Goal: Information Seeking & Learning: Learn about a topic

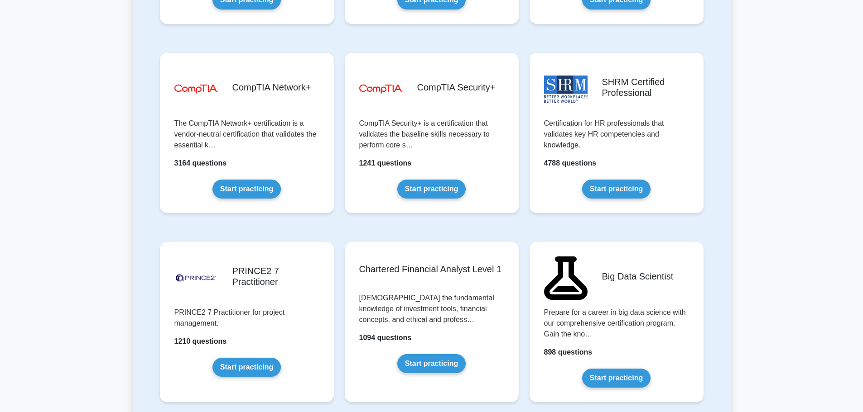
scroll to position [1675, 0]
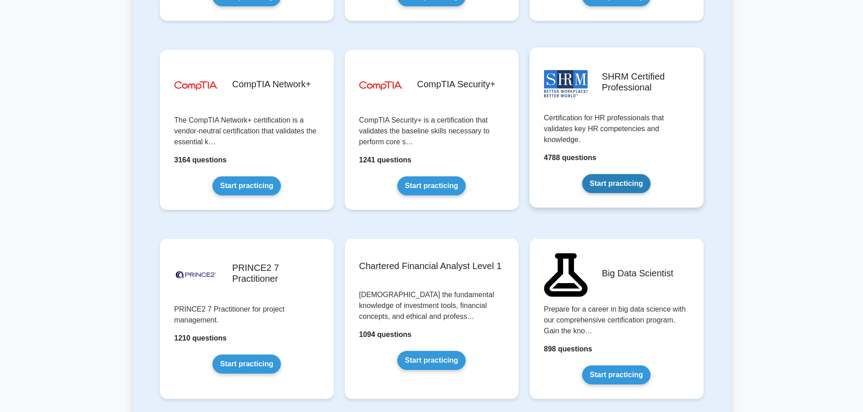
click at [624, 185] on link "Start practicing" at bounding box center [616, 183] width 68 height 19
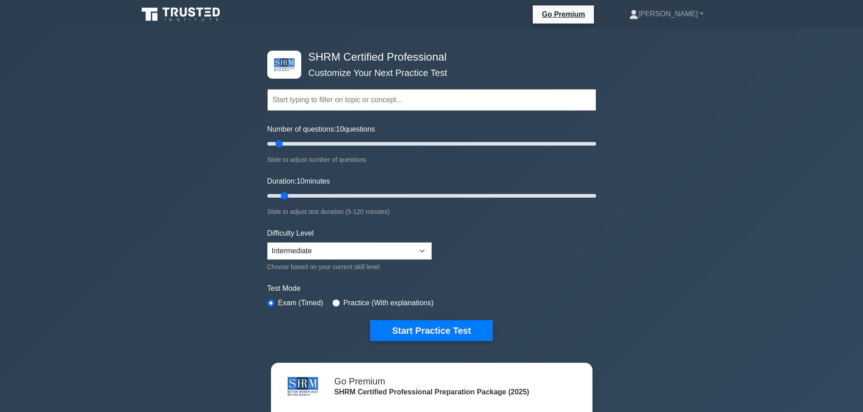
click at [307, 101] on input "text" at bounding box center [431, 100] width 329 height 22
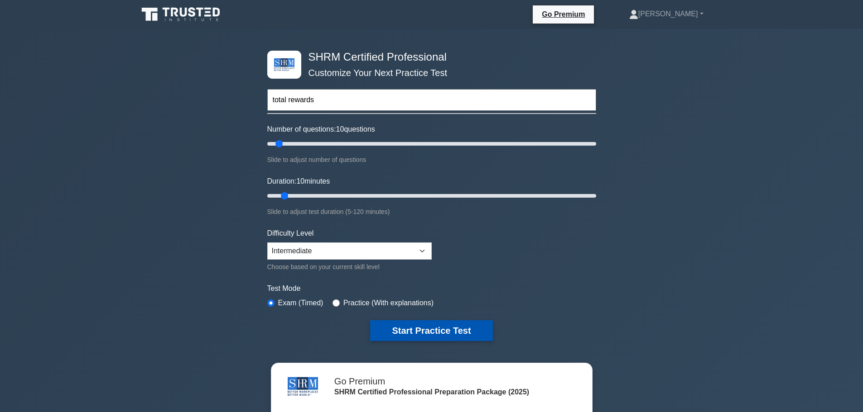
type input "total rewards"
click at [437, 326] on button "Start Practice Test" at bounding box center [431, 331] width 122 height 21
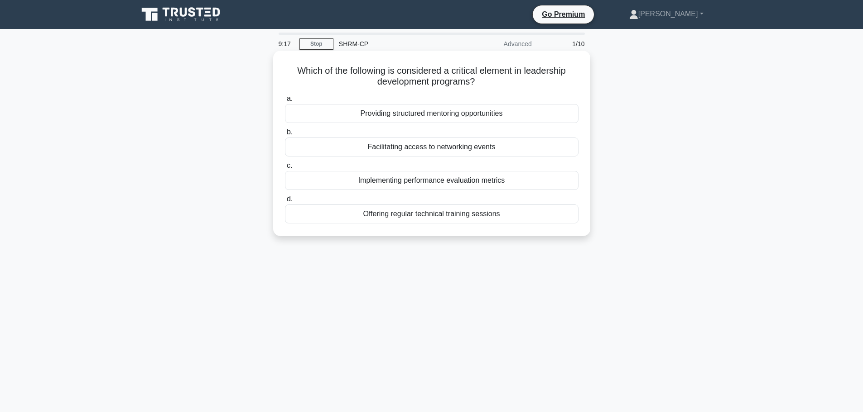
click at [503, 115] on div "Providing structured mentoring opportunities" at bounding box center [431, 113] width 293 height 19
click at [285, 102] on input "a. Providing structured mentoring opportunities" at bounding box center [285, 99] width 0 height 6
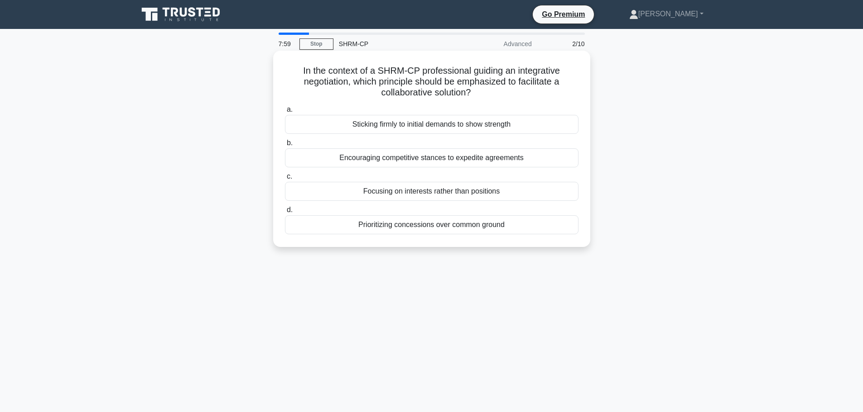
click at [433, 192] on div "Focusing on interests rather than positions" at bounding box center [431, 191] width 293 height 19
click at [285, 180] on input "c. Focusing on interests rather than positions" at bounding box center [285, 177] width 0 height 6
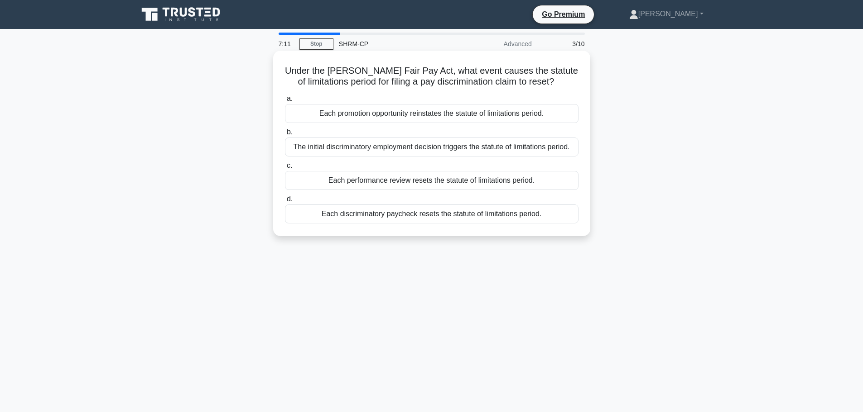
click at [379, 152] on div "The initial discriminatory employment decision triggers the statute of limitati…" at bounding box center [431, 147] width 293 height 19
click at [285, 135] on input "b. The initial discriminatory employment decision triggers the statute of limit…" at bounding box center [285, 132] width 0 height 6
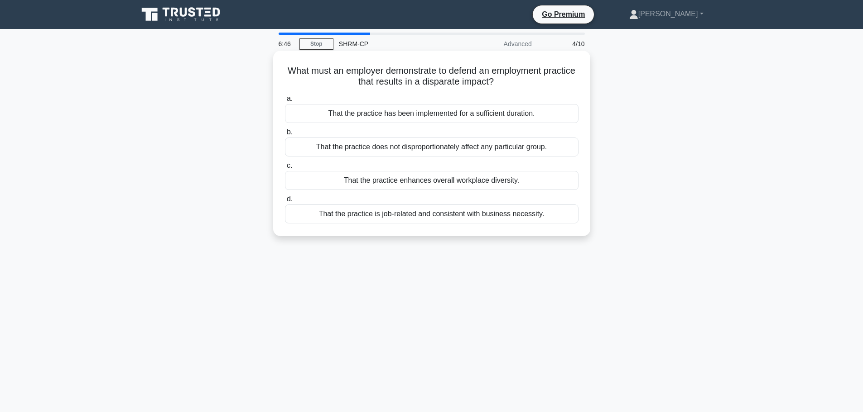
click at [462, 217] on div "That the practice is job-related and consistent with business necessity." at bounding box center [431, 214] width 293 height 19
click at [285, 202] on input "d. That the practice is job-related and consistent with business necessity." at bounding box center [285, 200] width 0 height 6
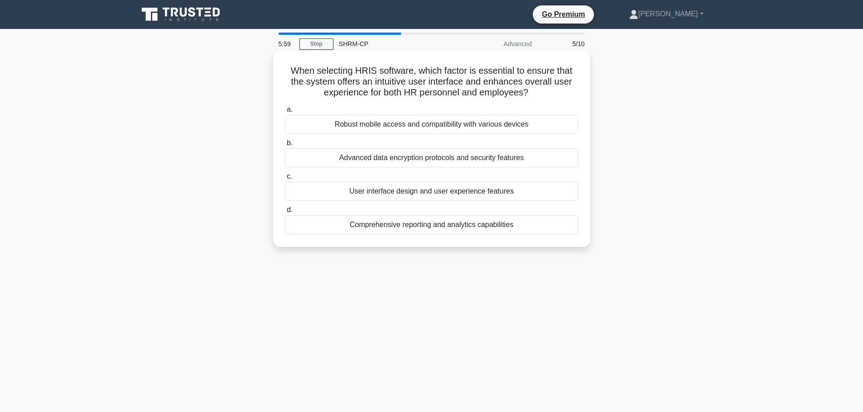
click at [393, 190] on div "User interface design and user experience features" at bounding box center [431, 191] width 293 height 19
click at [285, 180] on input "c. User interface design and user experience features" at bounding box center [285, 177] width 0 height 6
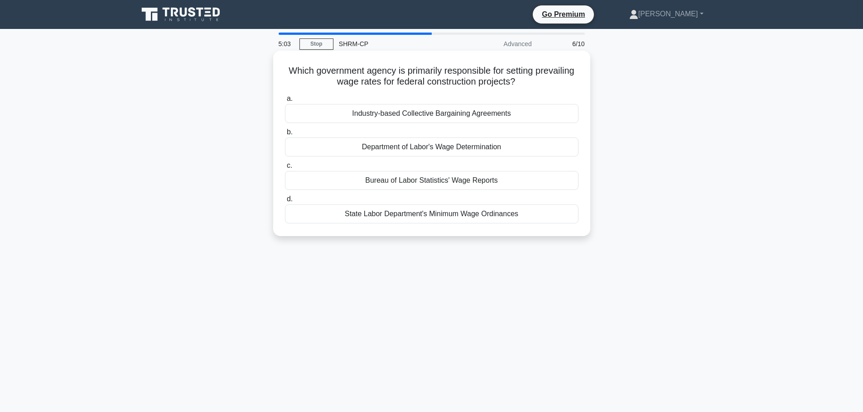
click at [411, 151] on div "Department of Labor's Wage Determination" at bounding box center [431, 147] width 293 height 19
click at [285, 135] on input "b. Department of Labor's Wage Determination" at bounding box center [285, 132] width 0 height 6
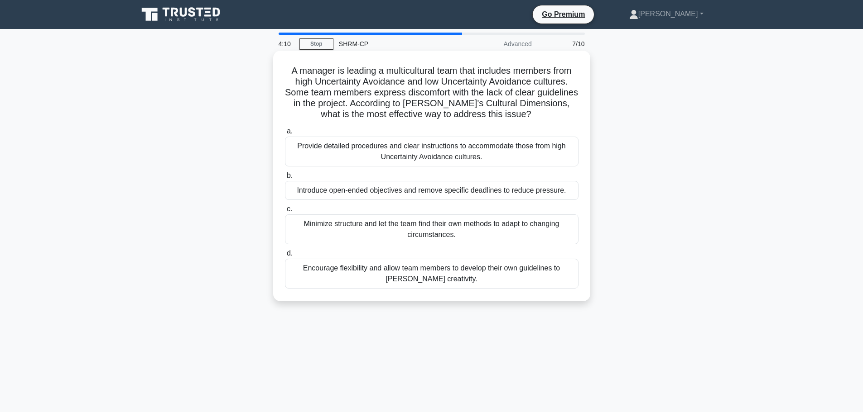
click at [316, 279] on div "Encourage flexibility and allow team members to develop their own guidelines to…" at bounding box center [431, 274] width 293 height 30
click at [285, 257] on input "d. Encourage flexibility and allow team members to develop their own guidelines…" at bounding box center [285, 254] width 0 height 6
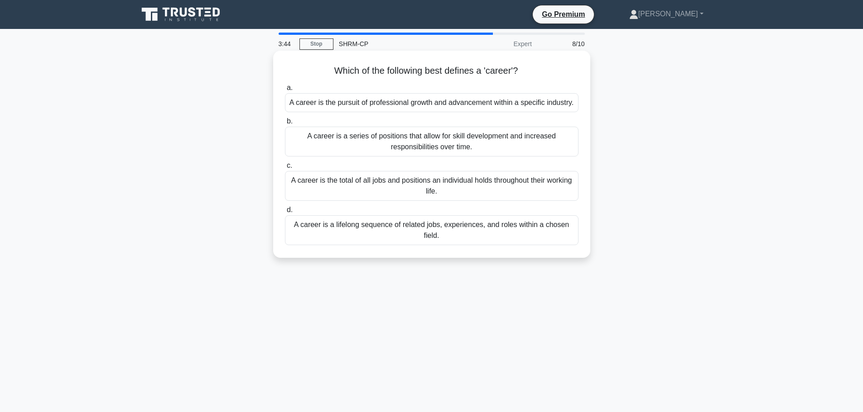
click at [522, 195] on div "A career is the total of all jobs and positions an individual holds throughout …" at bounding box center [431, 186] width 293 height 30
click at [285, 169] on input "c. A career is the total of all jobs and positions an individual holds througho…" at bounding box center [285, 166] width 0 height 6
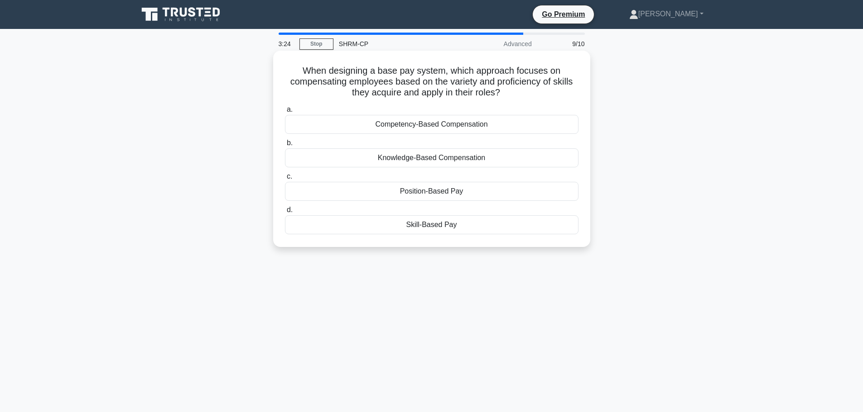
click at [376, 229] on div "Skill-Based Pay" at bounding box center [431, 225] width 293 height 19
click at [285, 213] on input "d. Skill-Based Pay" at bounding box center [285, 210] width 0 height 6
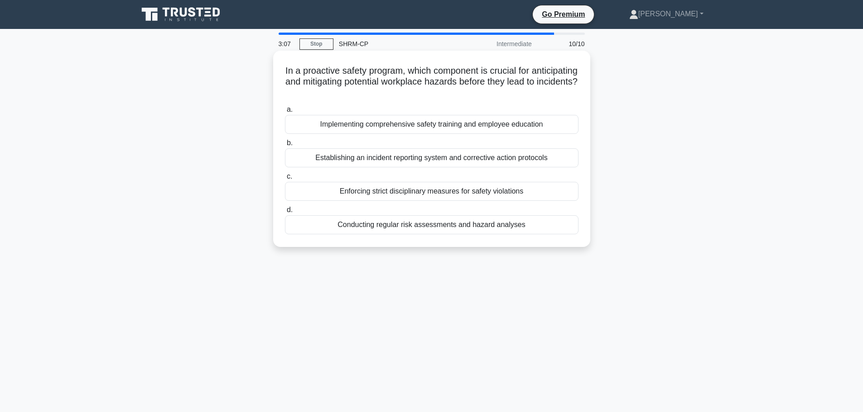
click at [382, 226] on div "Conducting regular risk assessments and hazard analyses" at bounding box center [431, 225] width 293 height 19
click at [285, 213] on input "d. Conducting regular risk assessments and hazard analyses" at bounding box center [285, 210] width 0 height 6
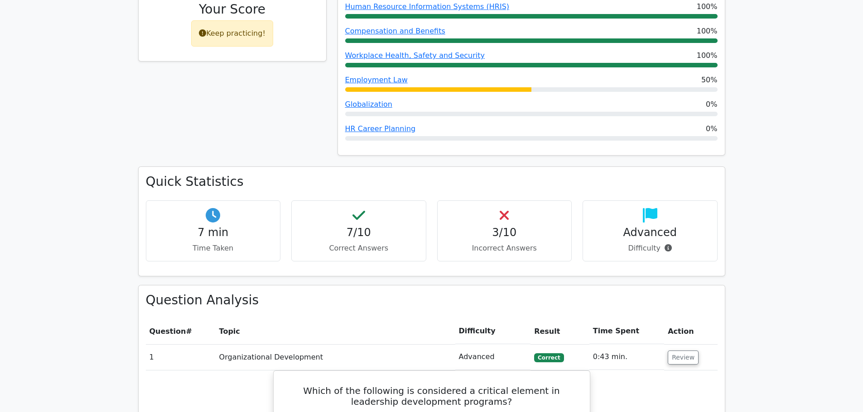
scroll to position [634, 0]
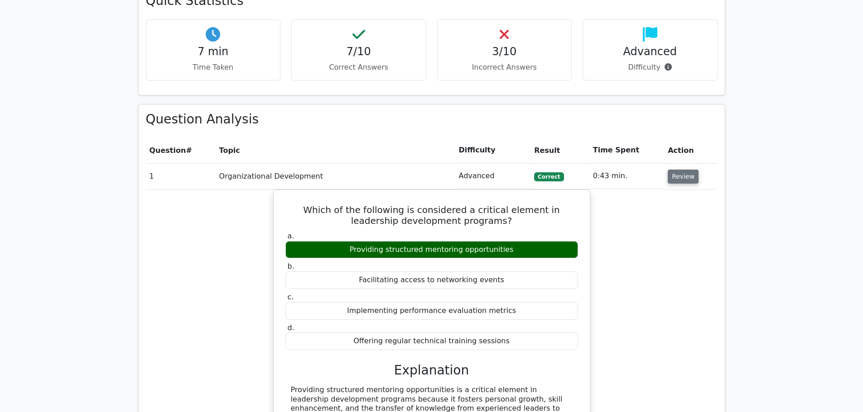
click at [679, 170] on button "Review" at bounding box center [682, 177] width 31 height 14
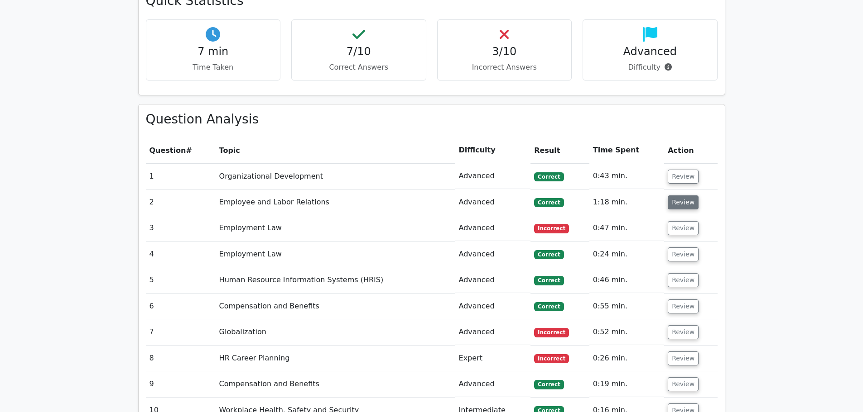
click at [673, 196] on button "Review" at bounding box center [682, 203] width 31 height 14
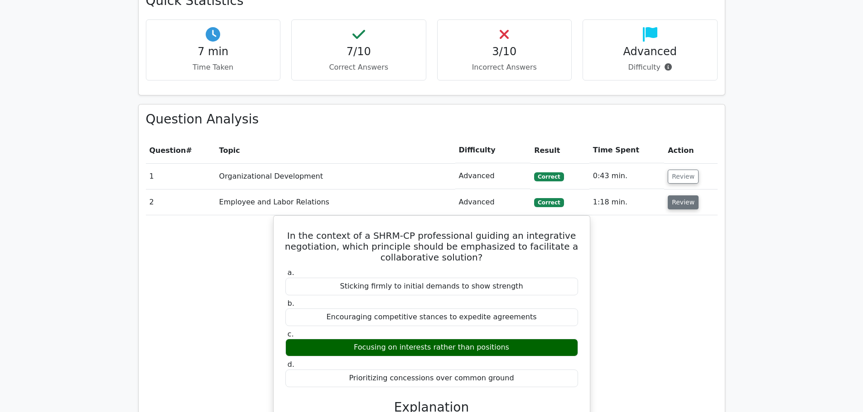
click at [680, 196] on button "Review" at bounding box center [682, 203] width 31 height 14
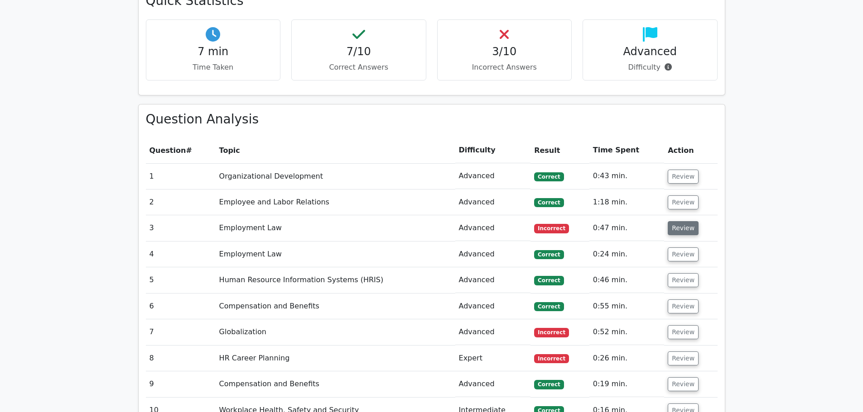
click at [677, 221] on button "Review" at bounding box center [682, 228] width 31 height 14
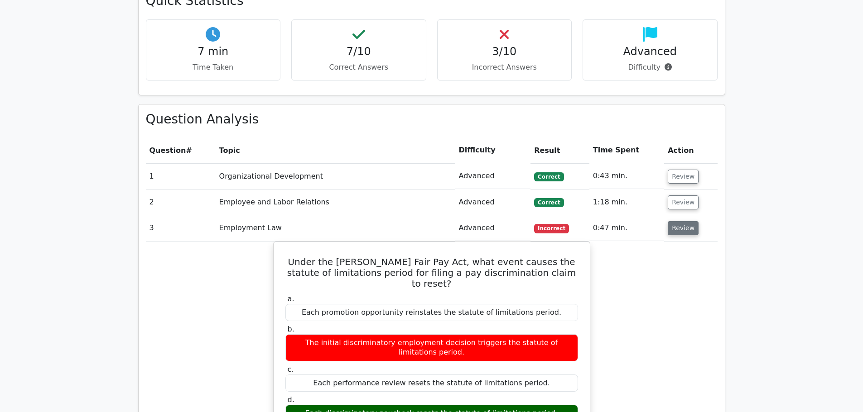
click at [676, 221] on button "Review" at bounding box center [682, 228] width 31 height 14
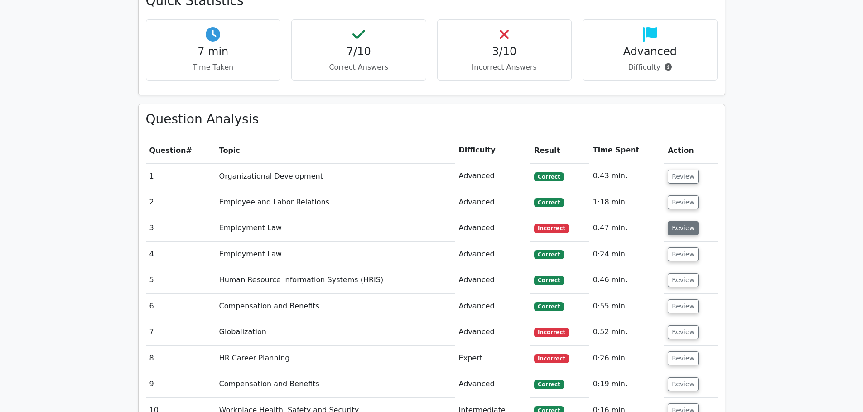
click at [676, 221] on button "Review" at bounding box center [682, 228] width 31 height 14
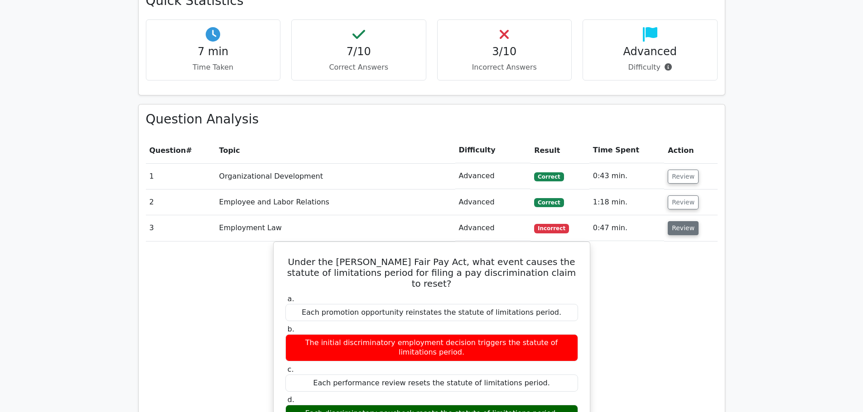
click at [676, 221] on button "Review" at bounding box center [682, 228] width 31 height 14
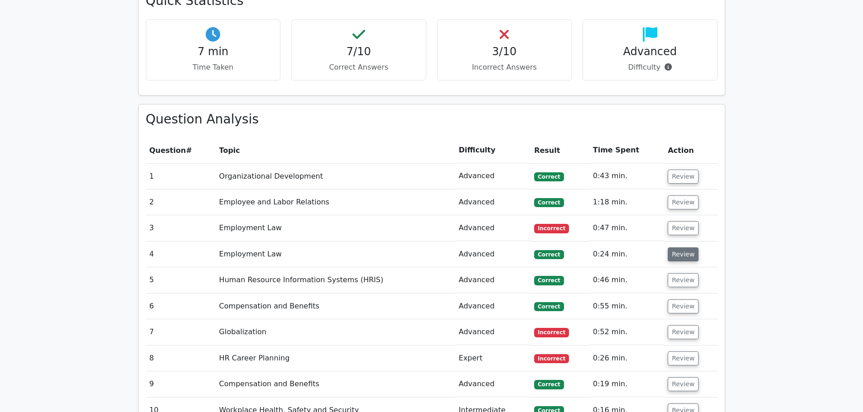
click at [674, 248] on button "Review" at bounding box center [682, 255] width 31 height 14
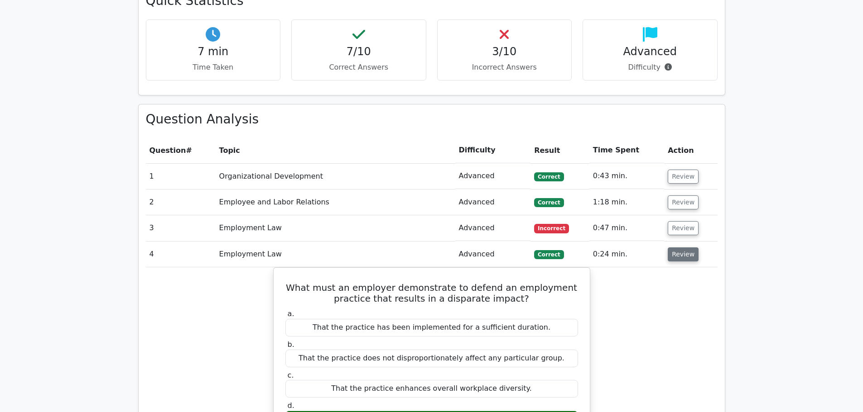
click at [674, 248] on button "Review" at bounding box center [682, 255] width 31 height 14
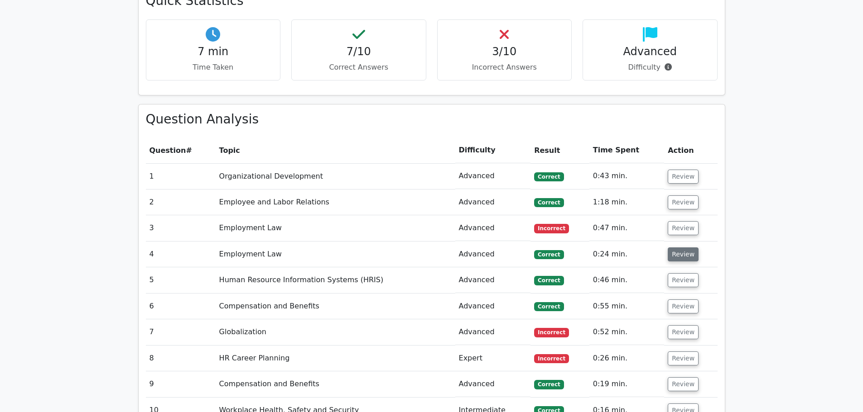
click at [674, 248] on button "Review" at bounding box center [682, 255] width 31 height 14
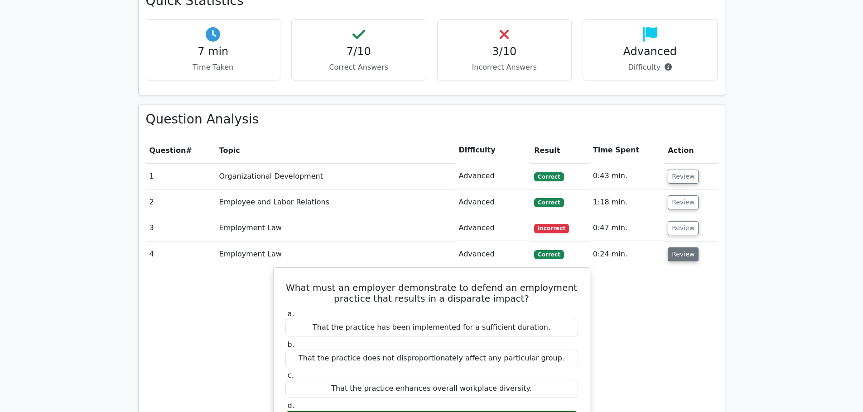
click at [680, 248] on button "Review" at bounding box center [682, 255] width 31 height 14
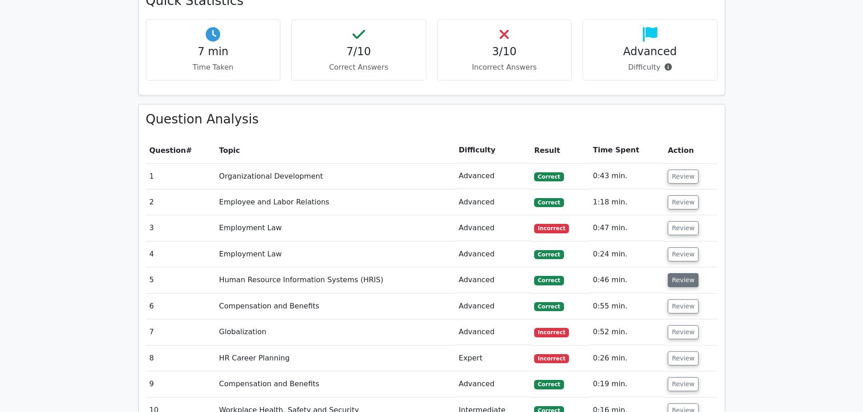
click at [680, 273] on button "Review" at bounding box center [682, 280] width 31 height 14
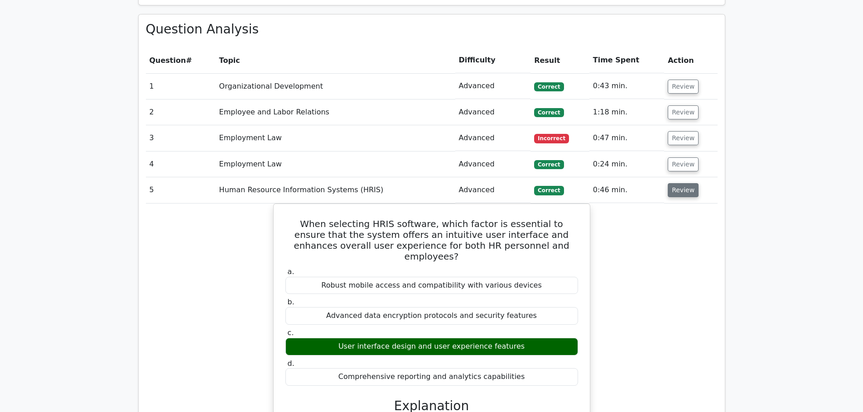
scroll to position [724, 0]
click at [685, 183] on button "Review" at bounding box center [682, 190] width 31 height 14
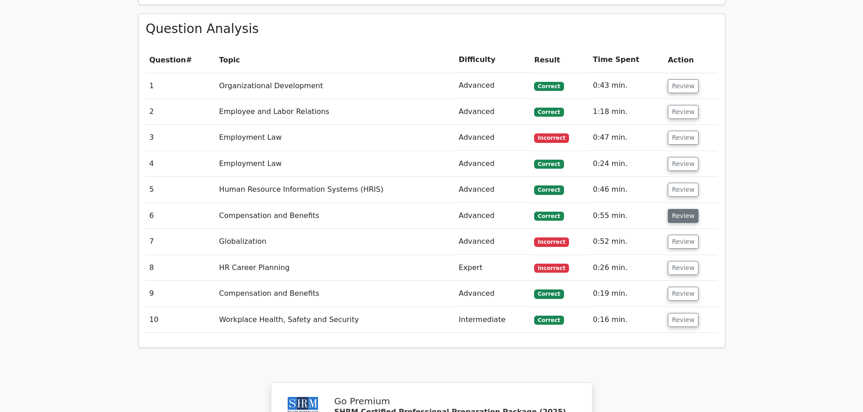
click at [674, 209] on button "Review" at bounding box center [682, 216] width 31 height 14
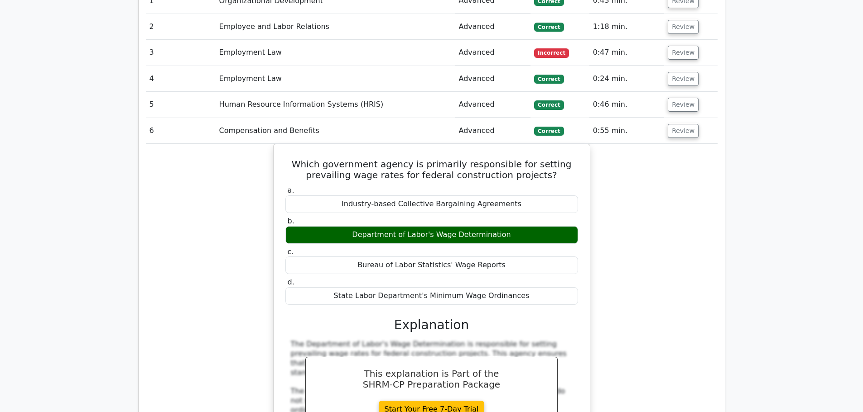
scroll to position [815, 0]
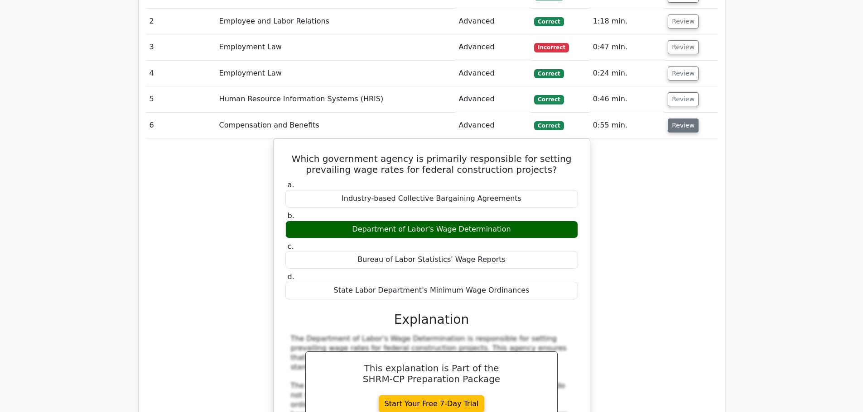
click at [673, 119] on button "Review" at bounding box center [682, 126] width 31 height 14
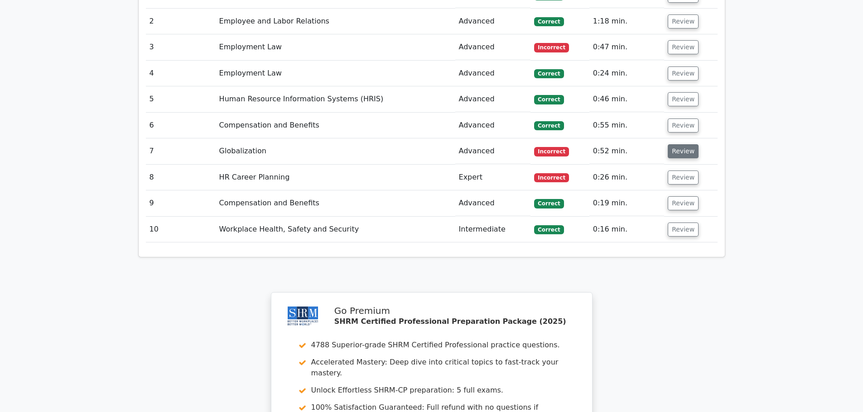
click at [671, 144] on button "Review" at bounding box center [682, 151] width 31 height 14
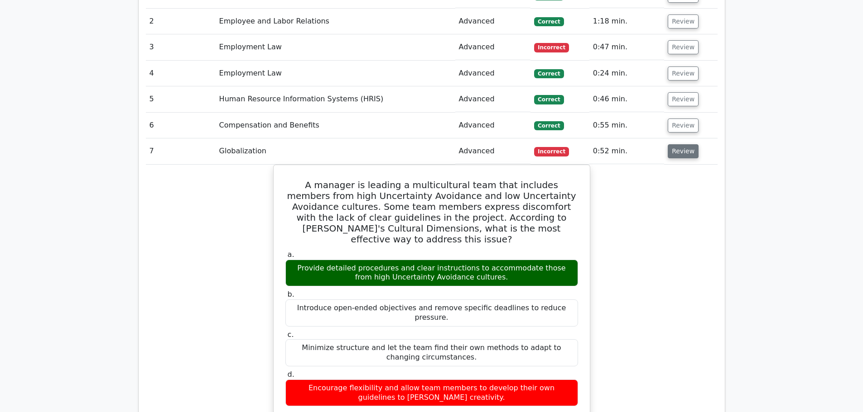
click at [682, 144] on button "Review" at bounding box center [682, 151] width 31 height 14
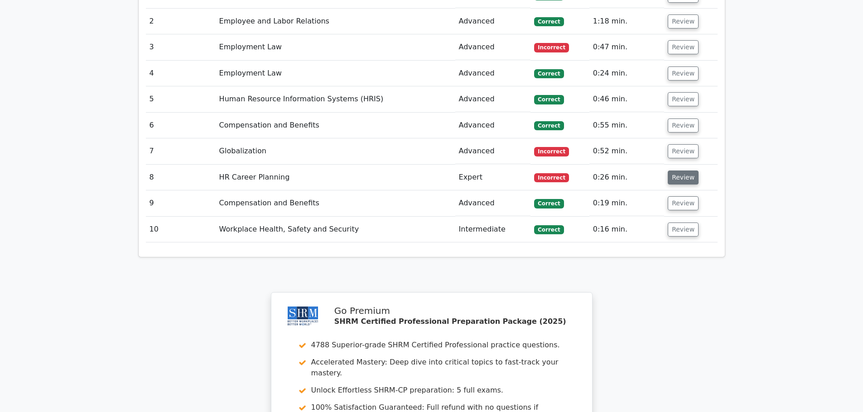
click at [676, 171] on button "Review" at bounding box center [682, 178] width 31 height 14
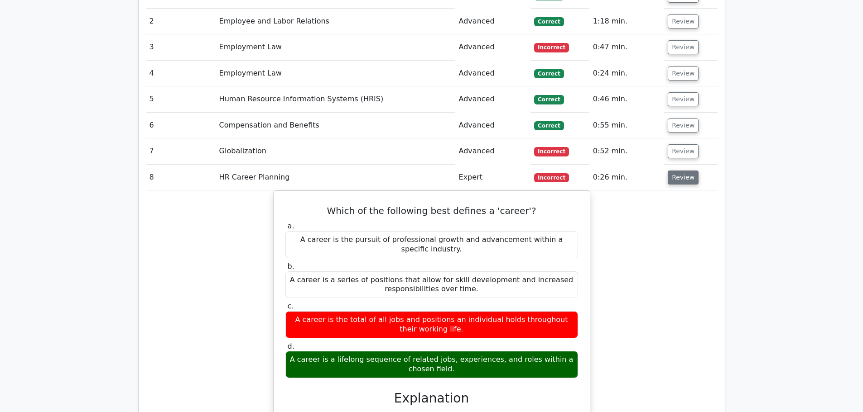
click at [677, 171] on button "Review" at bounding box center [682, 178] width 31 height 14
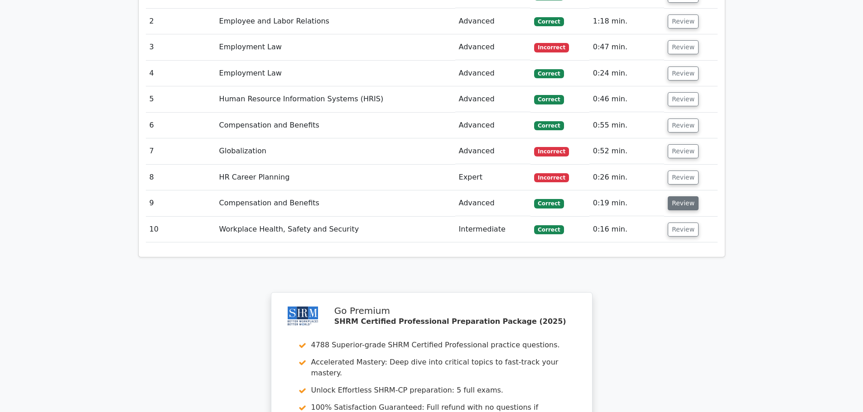
click at [679, 197] on button "Review" at bounding box center [682, 204] width 31 height 14
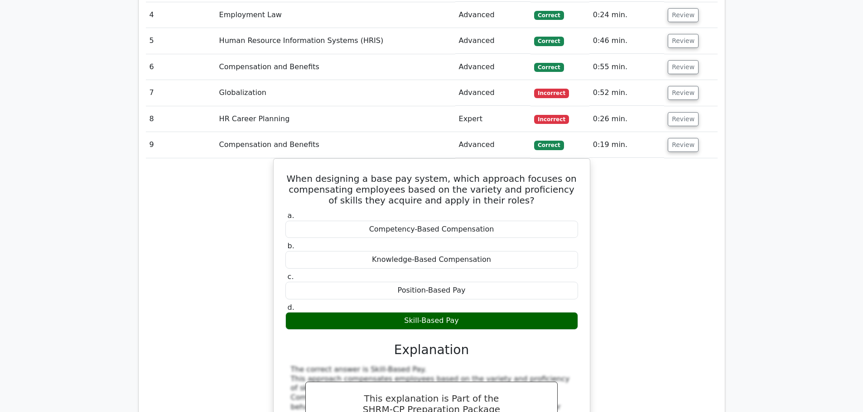
scroll to position [951, 0]
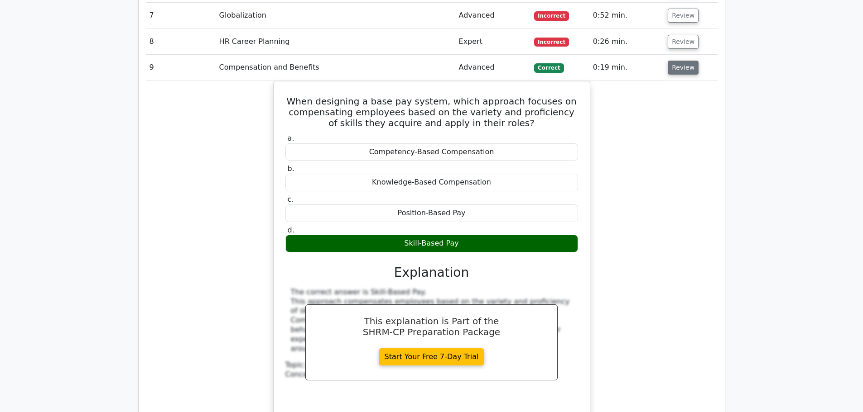
click at [685, 61] on button "Review" at bounding box center [682, 68] width 31 height 14
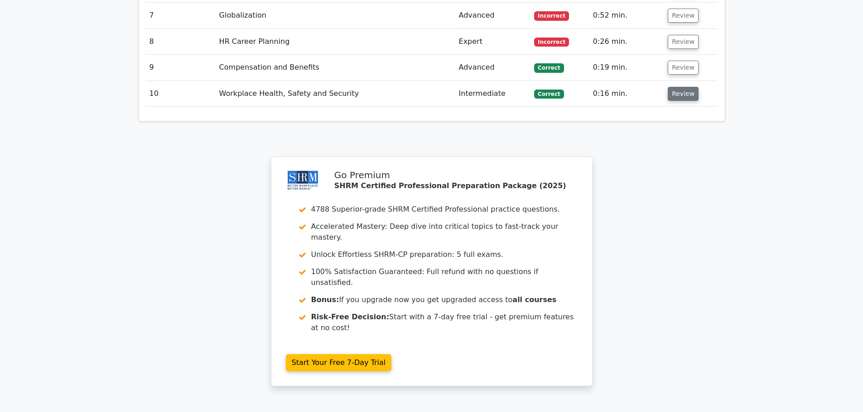
click at [671, 87] on button "Review" at bounding box center [682, 94] width 31 height 14
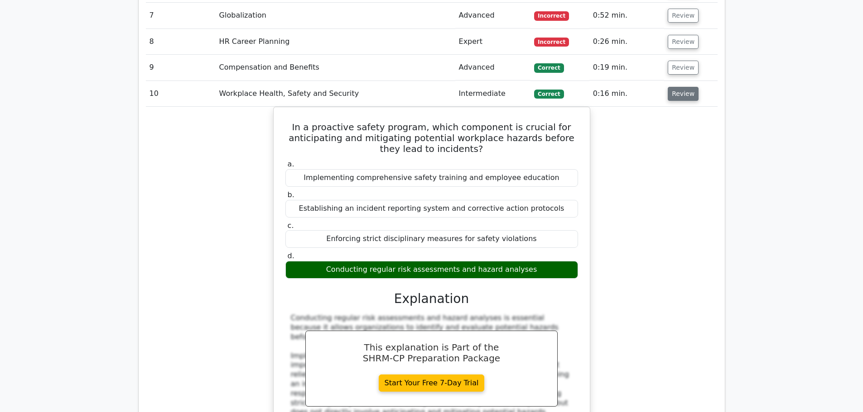
click at [671, 87] on button "Review" at bounding box center [682, 94] width 31 height 14
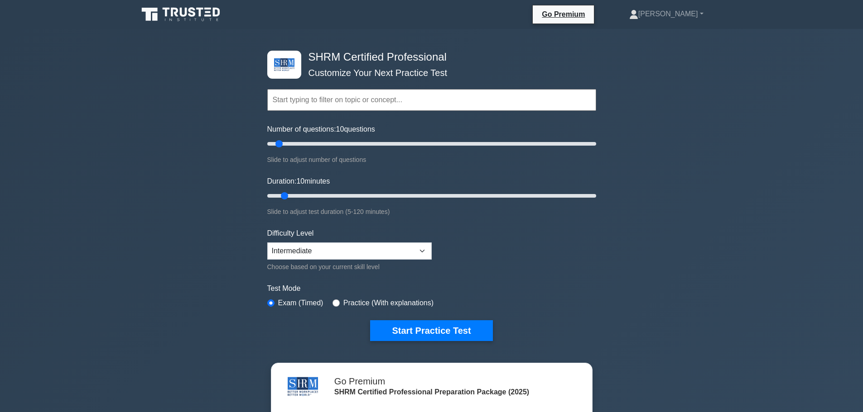
click at [331, 106] on input "text" at bounding box center [431, 100] width 329 height 22
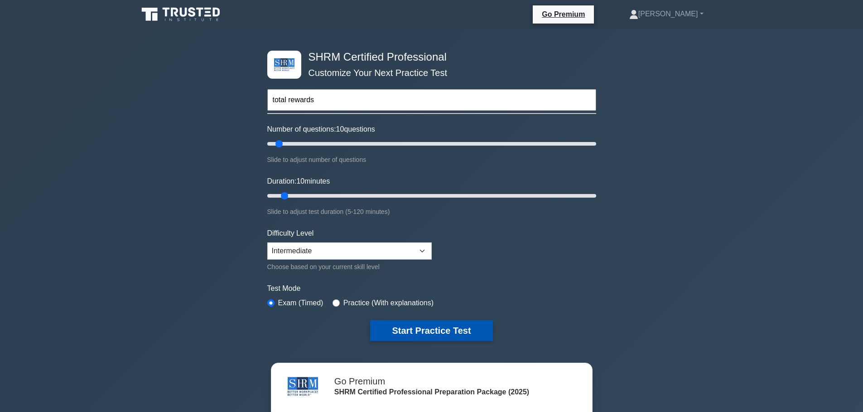
type input "total rewards"
click at [460, 327] on button "Start Practice Test" at bounding box center [431, 331] width 122 height 21
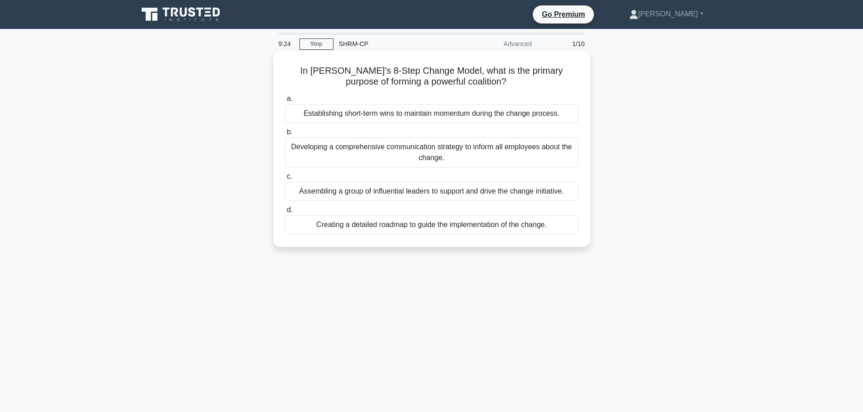
click at [460, 189] on div "Assembling a group of influential leaders to support and drive the change initi…" at bounding box center [431, 191] width 293 height 19
click at [285, 180] on input "c. Assembling a group of influential leaders to support and drive the change in…" at bounding box center [285, 177] width 0 height 6
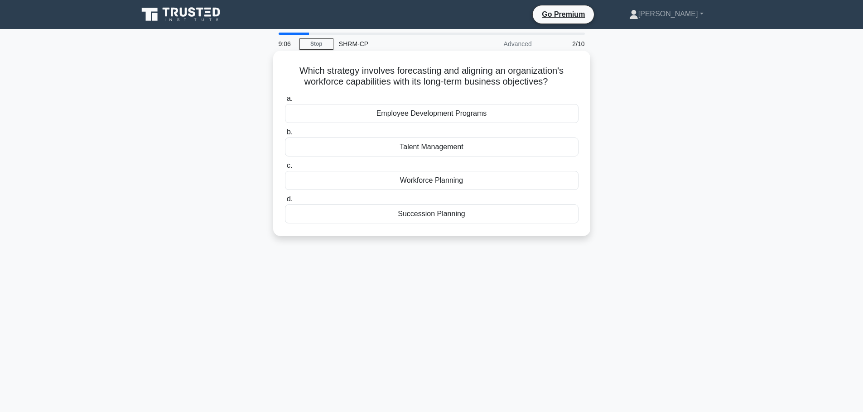
click at [484, 182] on div "Workforce Planning" at bounding box center [431, 180] width 293 height 19
click at [285, 169] on input "c. Workforce Planning" at bounding box center [285, 166] width 0 height 6
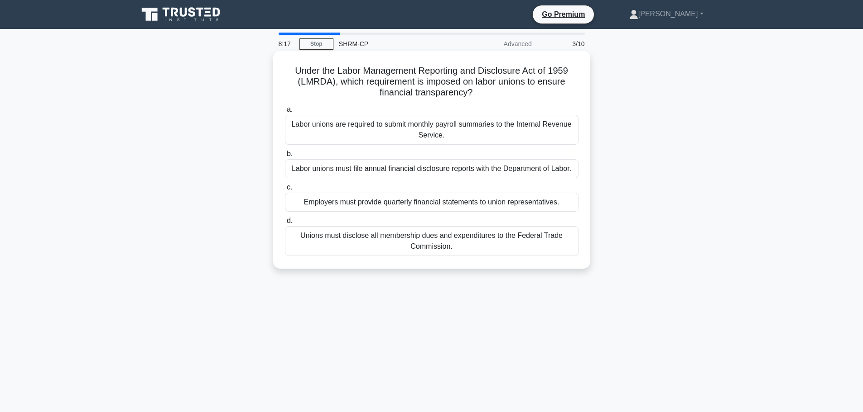
click at [336, 168] on div "Labor unions must file annual financial disclosure reports with the Department …" at bounding box center [431, 168] width 293 height 19
click at [285, 157] on input "b. Labor unions must file annual financial disclosure reports with the Departme…" at bounding box center [285, 154] width 0 height 6
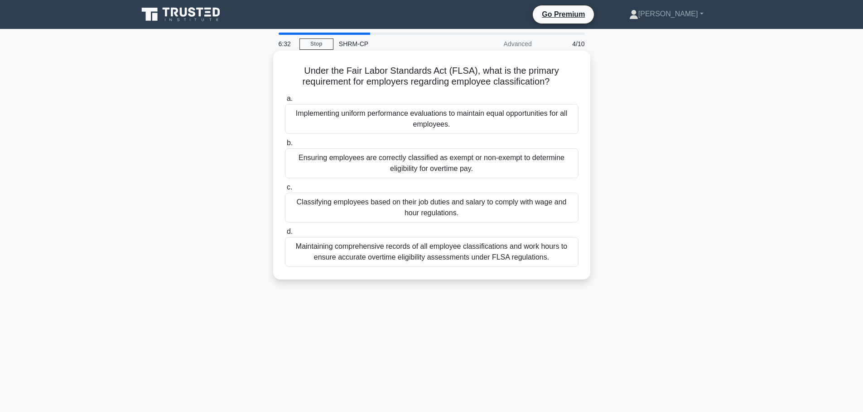
click at [378, 163] on div "Ensuring employees are correctly classified as exempt or non-exempt to determin…" at bounding box center [431, 164] width 293 height 30
click at [285, 146] on input "b. Ensuring employees are correctly classified as exempt or non-exempt to deter…" at bounding box center [285, 143] width 0 height 6
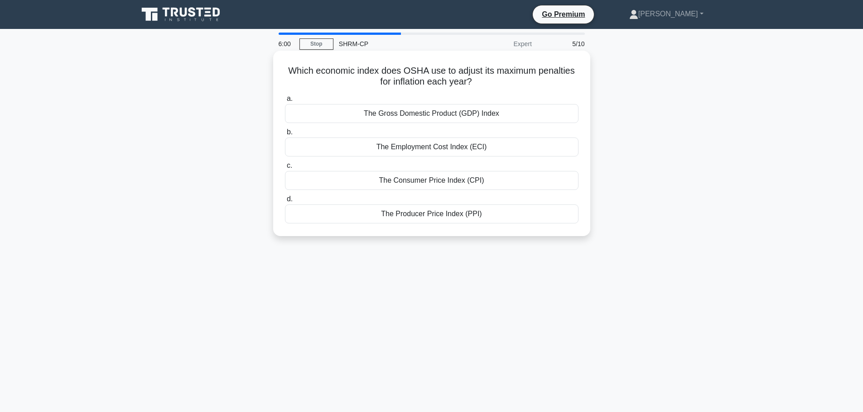
click at [366, 150] on div "The Employment Cost Index (ECI)" at bounding box center [431, 147] width 293 height 19
click at [285, 135] on input "b. The Employment Cost Index (ECI)" at bounding box center [285, 132] width 0 height 6
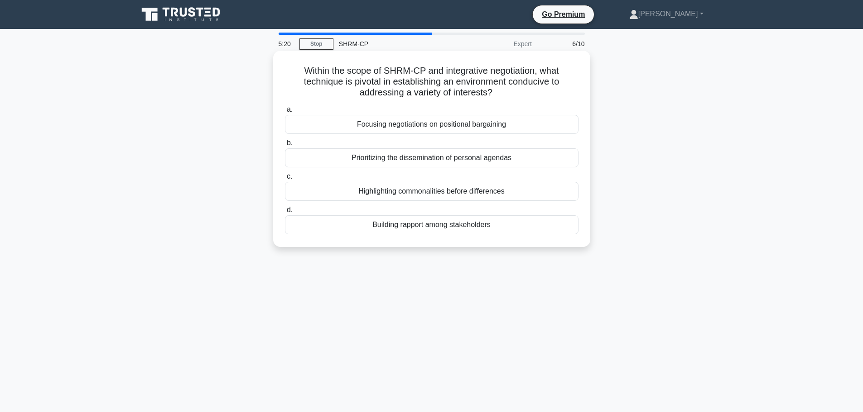
click at [480, 195] on div "Highlighting commonalities before differences" at bounding box center [431, 191] width 293 height 19
click at [285, 180] on input "c. Highlighting commonalities before differences" at bounding box center [285, 177] width 0 height 6
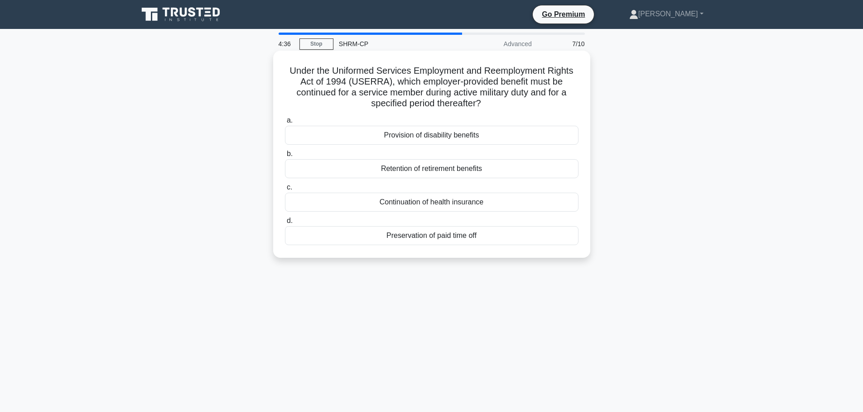
click at [407, 204] on div "Continuation of health insurance" at bounding box center [431, 202] width 293 height 19
click at [285, 191] on input "c. Continuation of health insurance" at bounding box center [285, 188] width 0 height 6
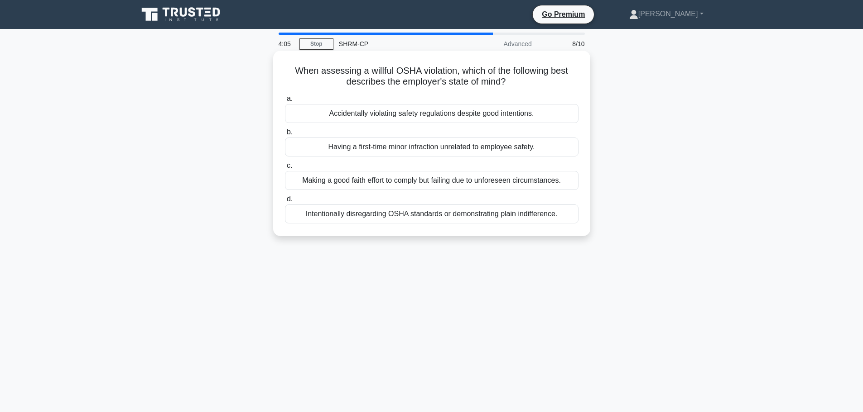
click at [331, 216] on div "Intentionally disregarding OSHA standards or demonstrating plain indifference." at bounding box center [431, 214] width 293 height 19
click at [285, 202] on input "d. Intentionally disregarding OSHA standards or demonstrating plain indifferenc…" at bounding box center [285, 200] width 0 height 6
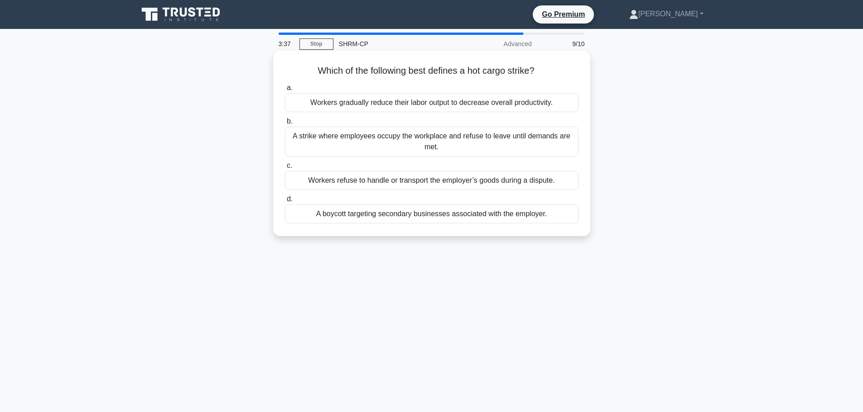
click at [542, 186] on div "Workers refuse to handle or transport the employer’s goods during a dispute." at bounding box center [431, 180] width 293 height 19
click at [285, 169] on input "c. Workers refuse to handle or transport the employer’s goods during a dispute." at bounding box center [285, 166] width 0 height 6
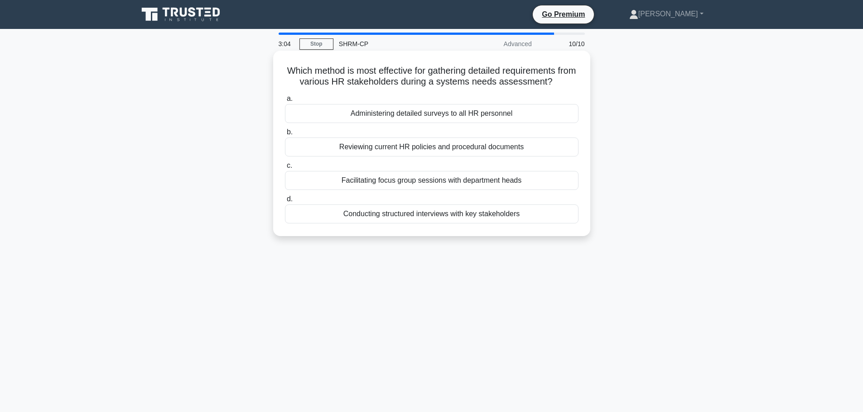
click at [330, 218] on div "Conducting structured interviews with key stakeholders" at bounding box center [431, 214] width 293 height 19
click at [285, 202] on input "d. Conducting structured interviews with key stakeholders" at bounding box center [285, 200] width 0 height 6
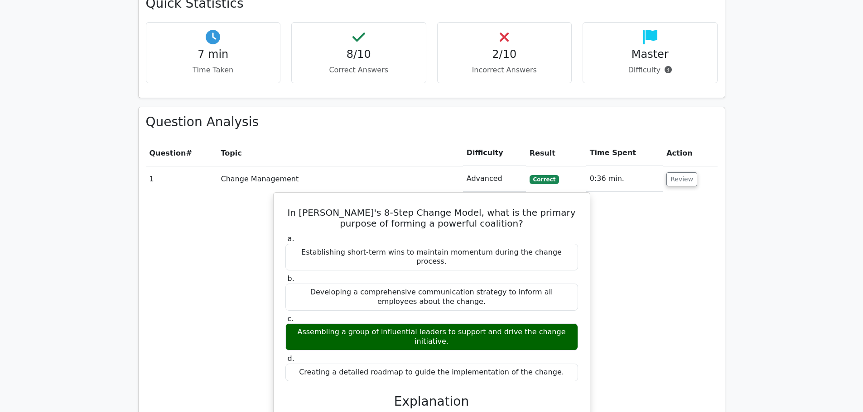
scroll to position [679, 0]
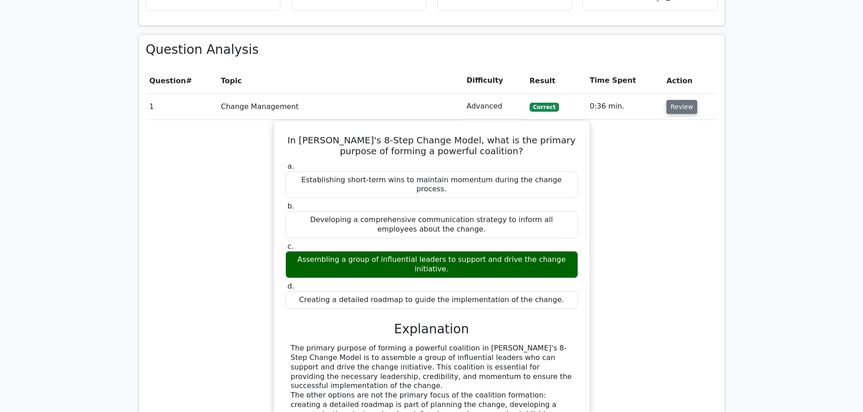
click at [685, 100] on button "Review" at bounding box center [681, 107] width 31 height 14
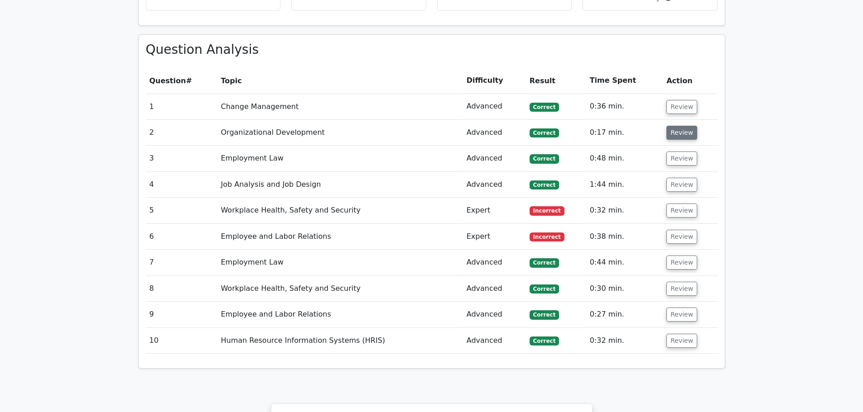
click at [678, 126] on button "Review" at bounding box center [681, 133] width 31 height 14
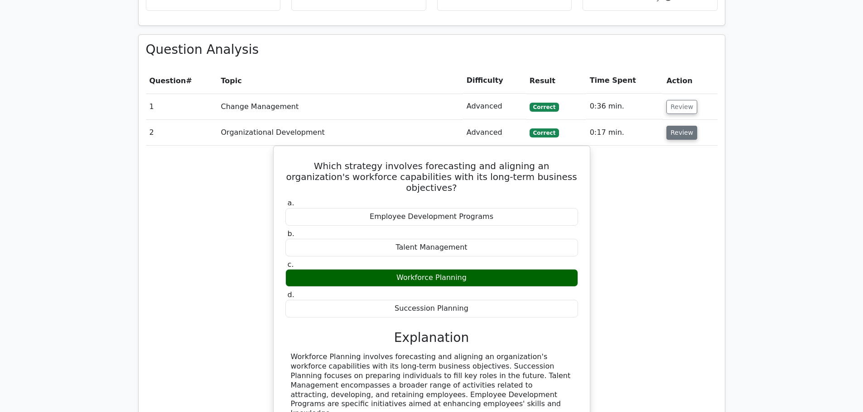
click at [678, 126] on button "Review" at bounding box center [681, 133] width 31 height 14
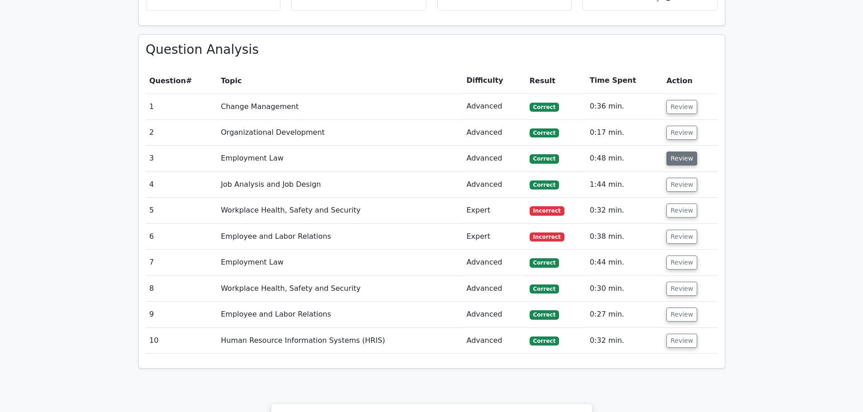
click at [678, 152] on button "Review" at bounding box center [681, 159] width 31 height 14
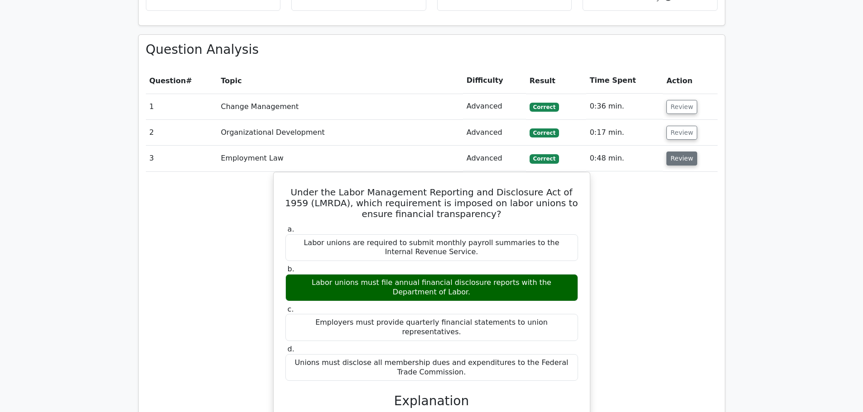
click at [673, 152] on button "Review" at bounding box center [681, 159] width 31 height 14
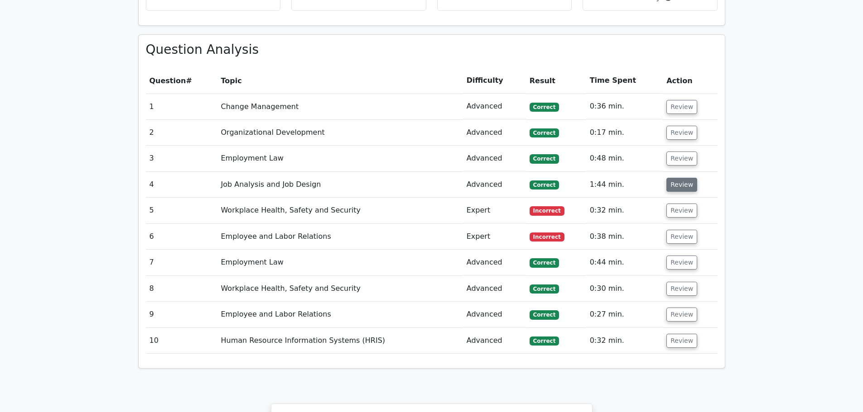
click at [674, 178] on button "Review" at bounding box center [681, 185] width 31 height 14
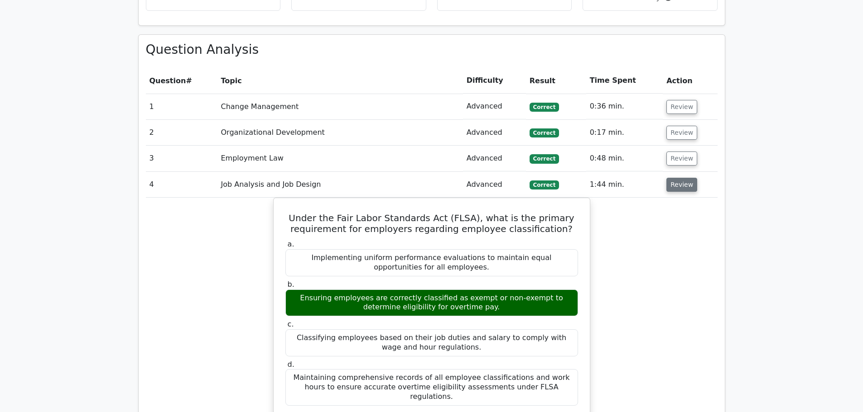
click at [680, 178] on button "Review" at bounding box center [681, 185] width 31 height 14
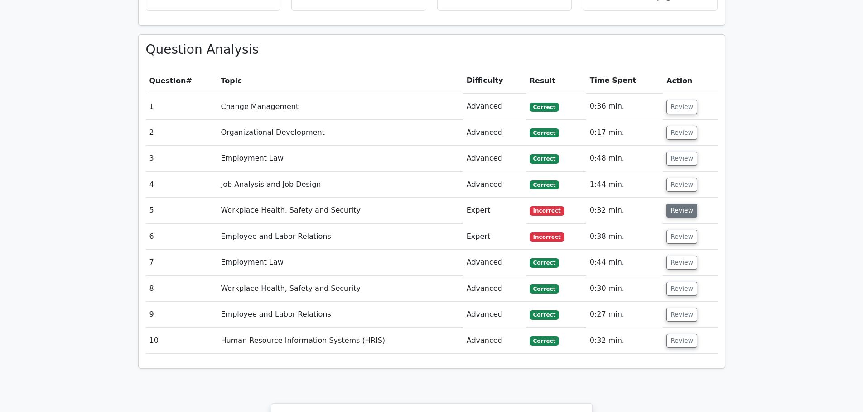
click at [669, 204] on button "Review" at bounding box center [681, 211] width 31 height 14
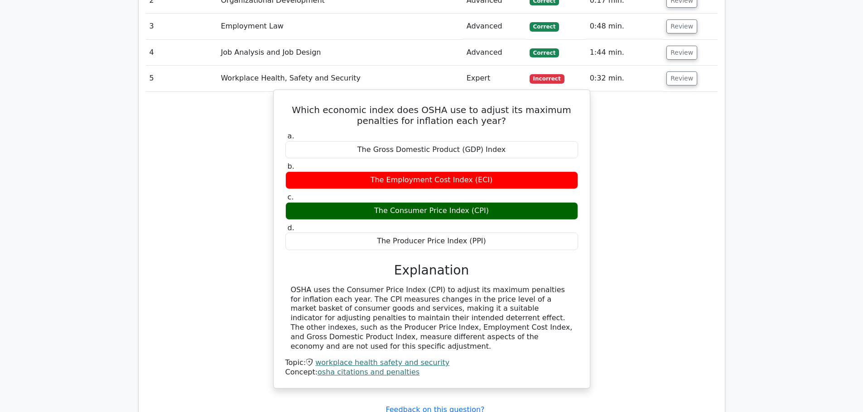
scroll to position [815, 0]
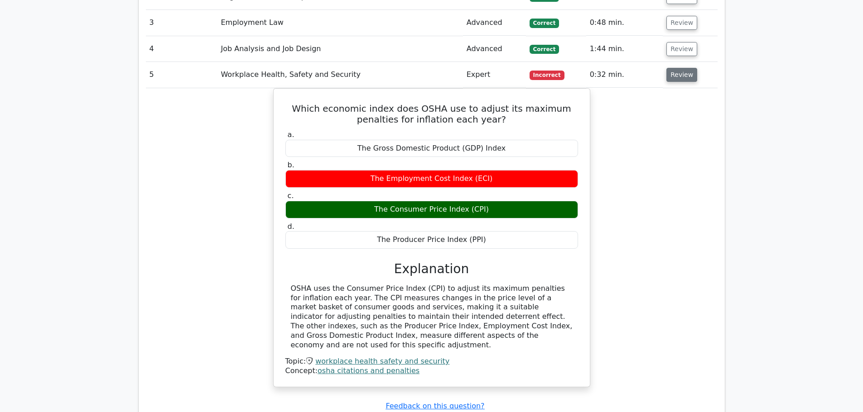
click at [670, 68] on button "Review" at bounding box center [681, 75] width 31 height 14
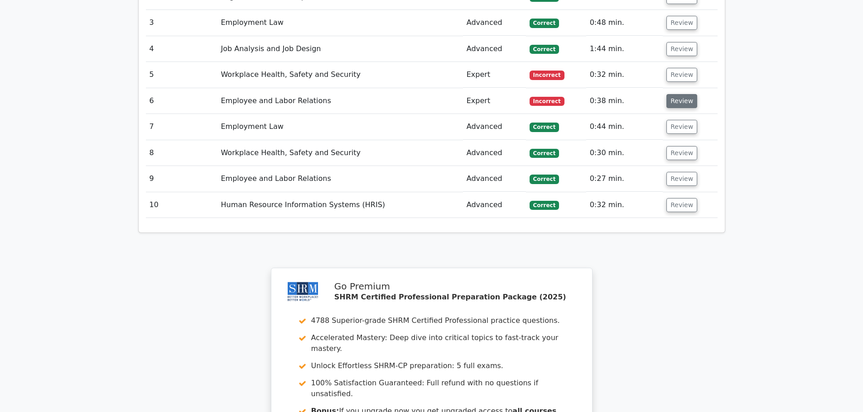
click at [673, 94] on button "Review" at bounding box center [681, 101] width 31 height 14
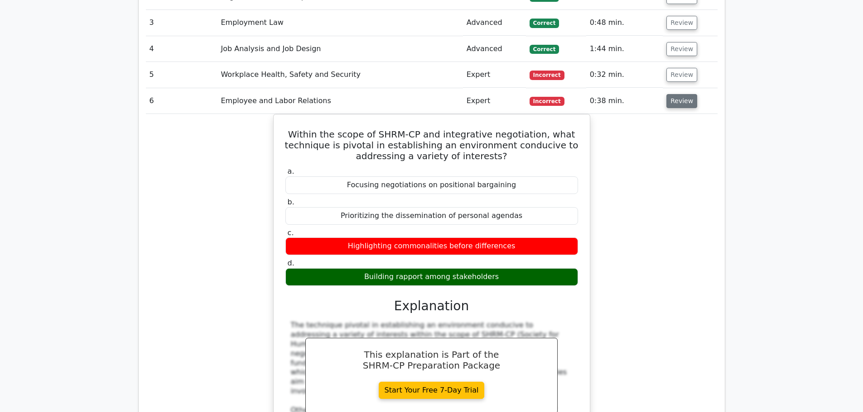
click at [676, 94] on button "Review" at bounding box center [681, 101] width 31 height 14
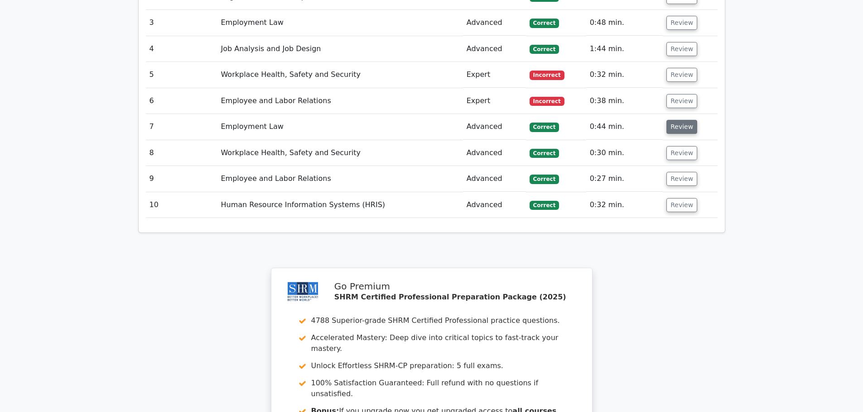
click at [668, 120] on button "Review" at bounding box center [681, 127] width 31 height 14
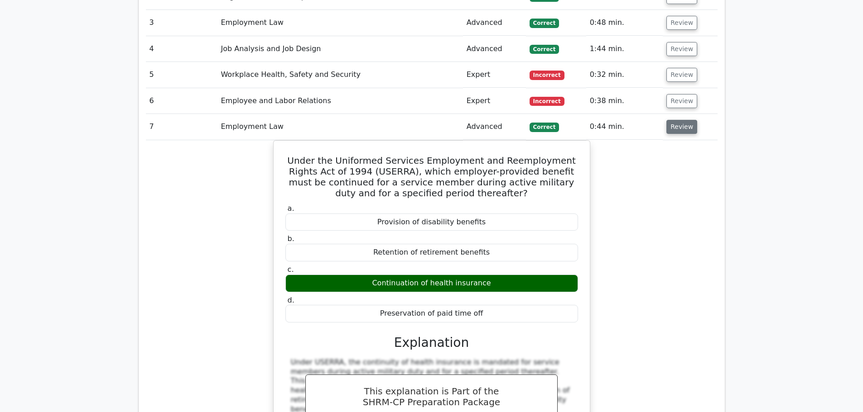
click at [677, 120] on button "Review" at bounding box center [681, 127] width 31 height 14
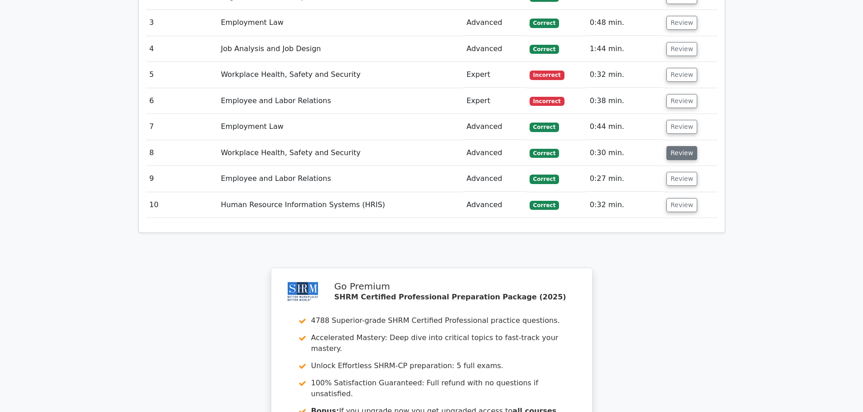
click at [671, 146] on button "Review" at bounding box center [681, 153] width 31 height 14
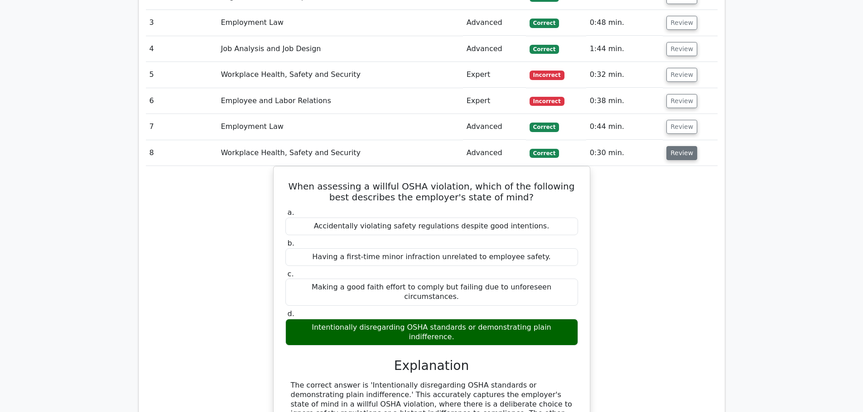
click at [671, 146] on button "Review" at bounding box center [681, 153] width 31 height 14
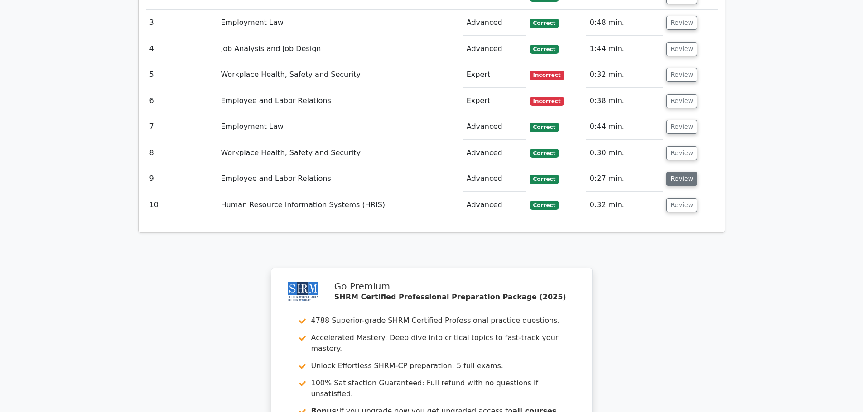
click at [676, 172] on button "Review" at bounding box center [681, 179] width 31 height 14
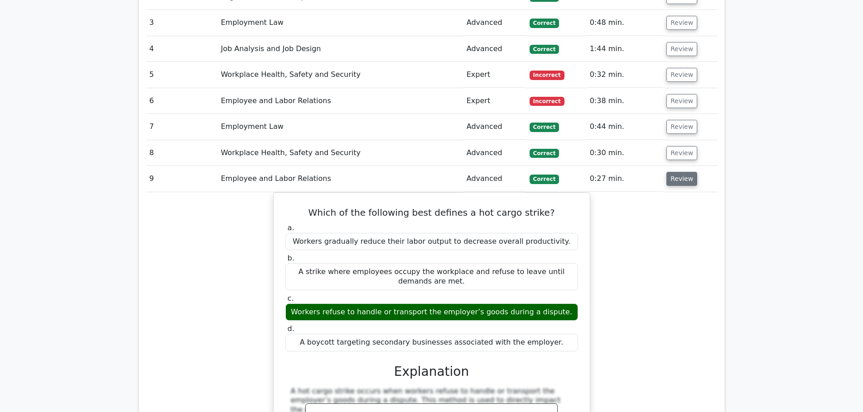
click at [673, 172] on button "Review" at bounding box center [681, 179] width 31 height 14
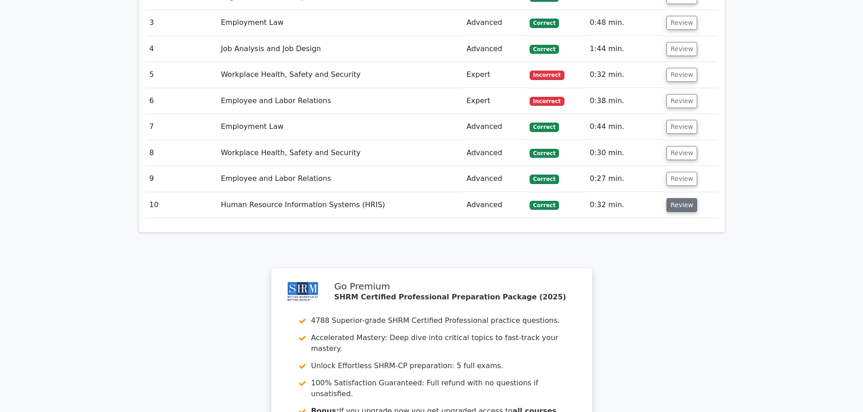
click at [672, 198] on button "Review" at bounding box center [681, 205] width 31 height 14
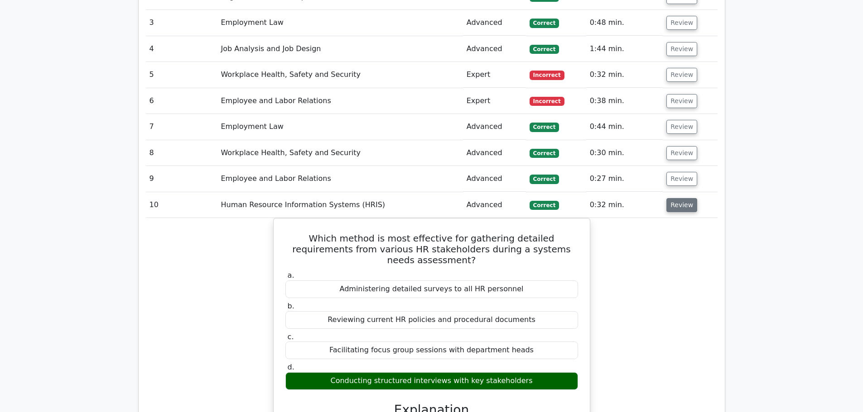
click at [678, 198] on button "Review" at bounding box center [681, 205] width 31 height 14
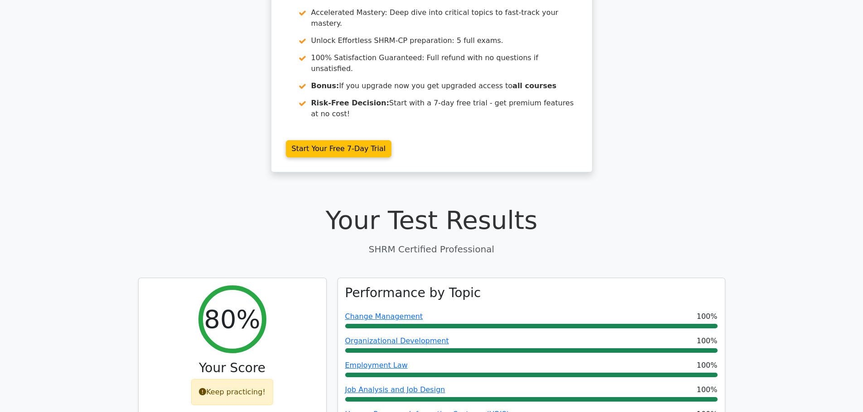
scroll to position [91, 0]
